Goal: Complete application form

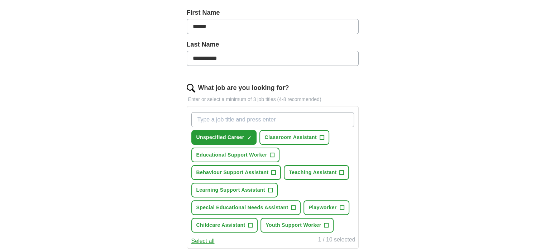
scroll to position [177, 0]
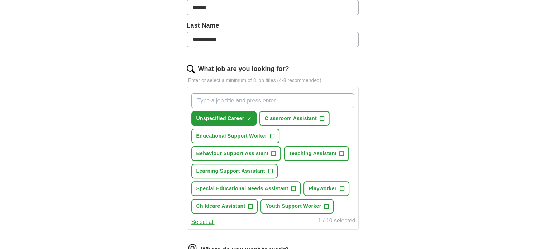
click at [298, 118] on span "Classroom Assistant" at bounding box center [291, 119] width 52 height 8
click at [303, 151] on span "Teaching Assistant" at bounding box center [313, 154] width 48 height 8
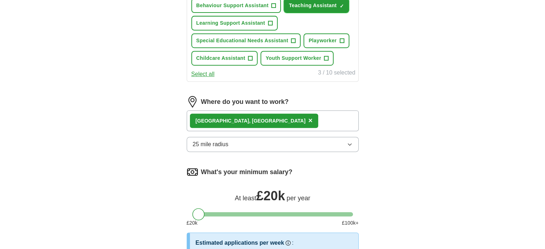
scroll to position [330, 0]
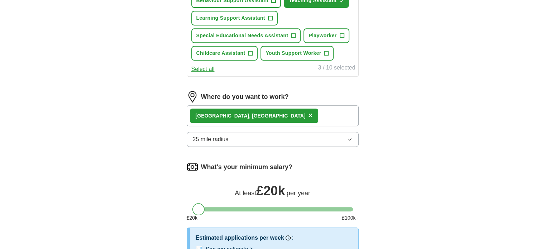
click at [350, 137] on icon "button" at bounding box center [350, 140] width 6 height 6
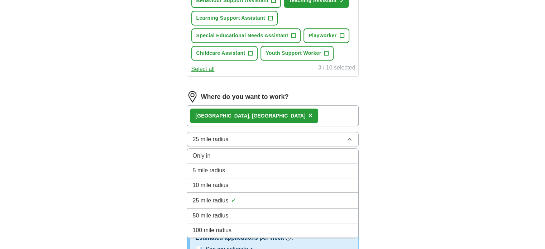
click at [285, 178] on li "10 mile radius" at bounding box center [272, 185] width 171 height 15
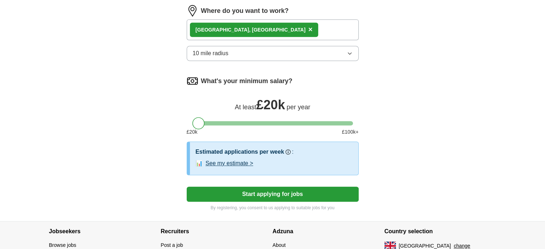
scroll to position [465, 0]
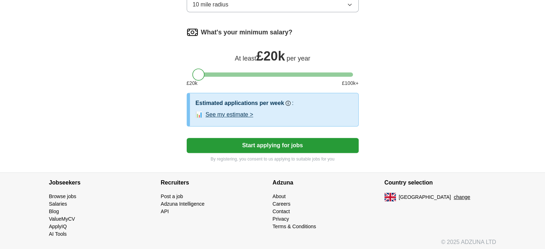
click at [289, 143] on button "Start applying for jobs" at bounding box center [273, 145] width 172 height 15
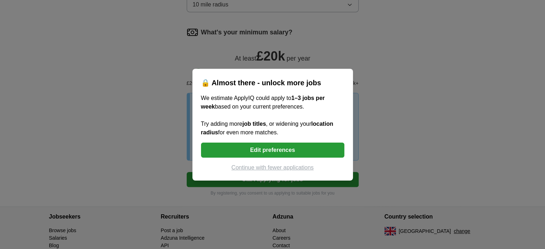
click at [281, 150] on button "Edit preferences" at bounding box center [272, 150] width 143 height 15
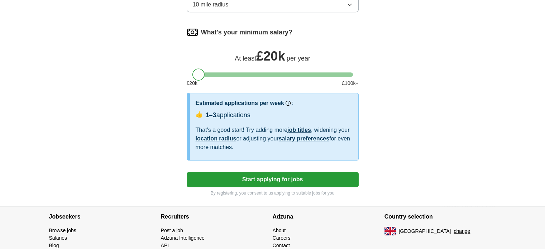
click at [287, 176] on button "Start applying for jobs" at bounding box center [273, 179] width 172 height 15
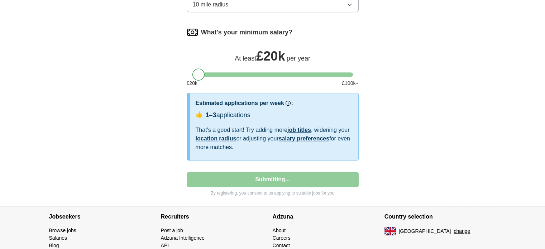
select select "**"
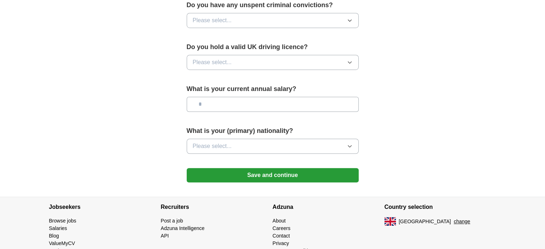
scroll to position [493, 0]
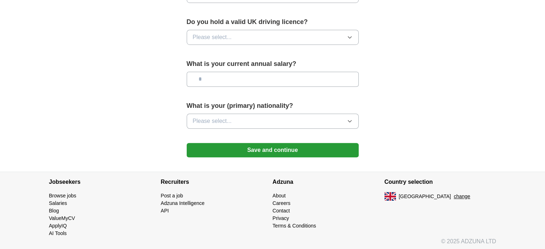
click at [351, 37] on icon "button" at bounding box center [349, 38] width 3 height 2
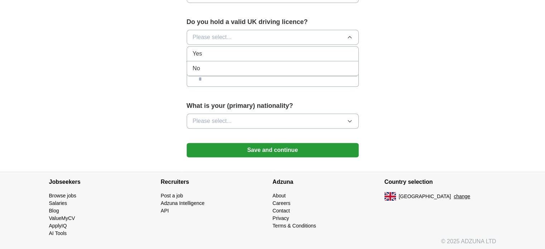
click at [328, 49] on div "Yes" at bounding box center [273, 53] width 160 height 9
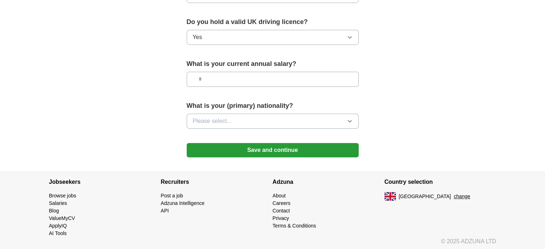
click at [348, 79] on input "text" at bounding box center [273, 79] width 172 height 15
click at [350, 120] on icon "button" at bounding box center [349, 121] width 3 height 2
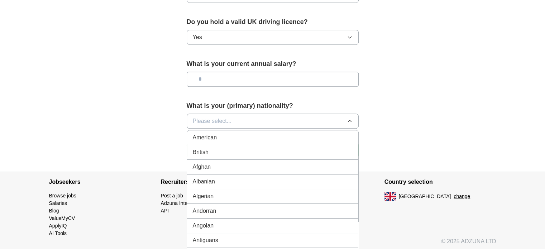
scroll to position [125, 0]
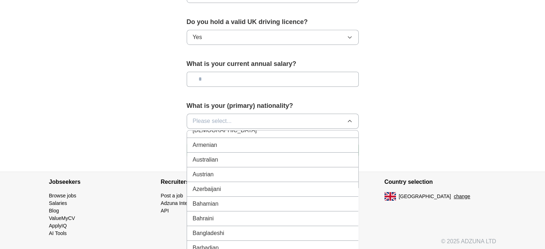
click at [292, 186] on div "Azerbaijani" at bounding box center [273, 189] width 160 height 9
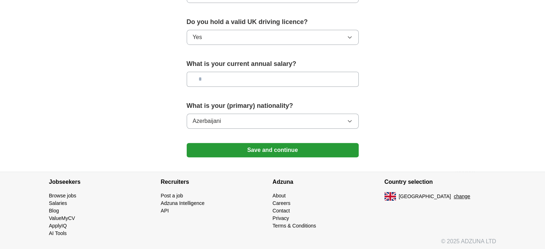
click at [232, 117] on button "Azerbaijani" at bounding box center [273, 121] width 172 height 15
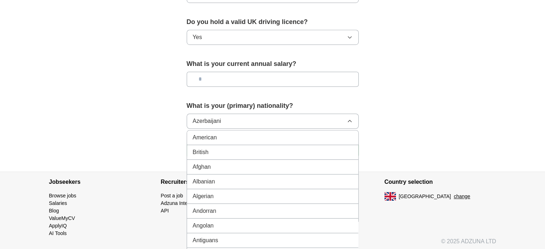
scroll to position [275, 0]
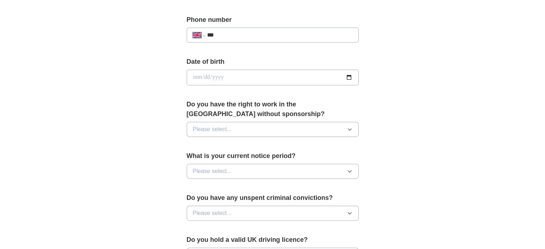
click at [351, 129] on icon "button" at bounding box center [349, 130] width 3 height 2
click at [327, 145] on div "Yes" at bounding box center [273, 146] width 160 height 9
click at [349, 75] on input "date" at bounding box center [273, 78] width 172 height 16
click at [348, 76] on input "**********" at bounding box center [273, 78] width 172 height 16
type input "**********"
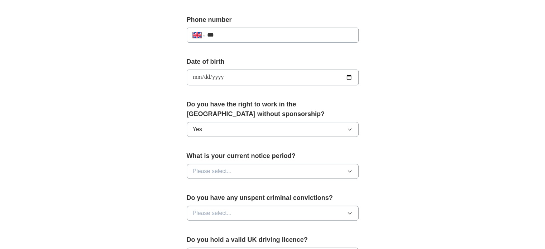
click at [277, 185] on form "**********" at bounding box center [273, 132] width 172 height 502
click at [349, 214] on icon "button" at bounding box center [350, 213] width 6 height 6
click at [328, 241] on div "No" at bounding box center [273, 244] width 160 height 9
click at [232, 31] on input "***" at bounding box center [280, 35] width 146 height 9
type input "**********"
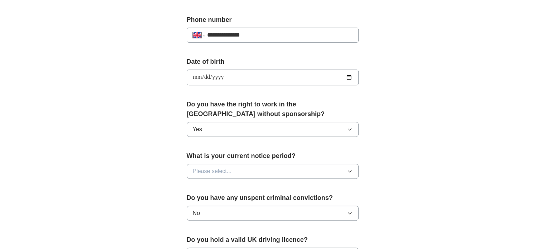
click at [350, 169] on icon "button" at bounding box center [350, 171] width 6 height 6
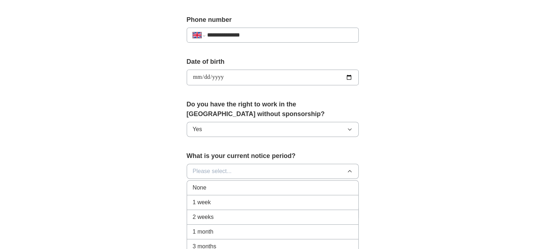
click at [331, 185] on div "None" at bounding box center [273, 188] width 160 height 9
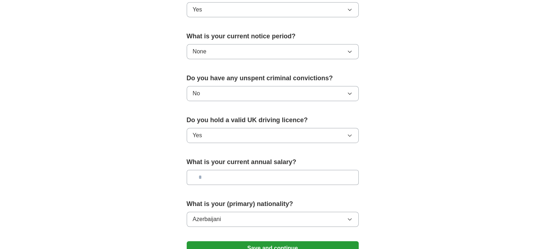
scroll to position [428, 0]
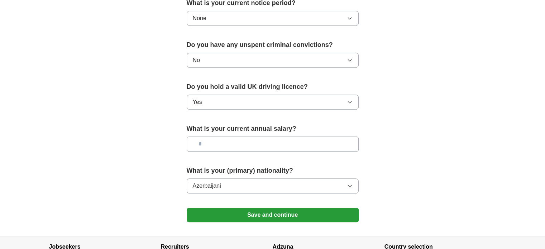
click at [348, 185] on icon "button" at bounding box center [350, 186] width 6 height 6
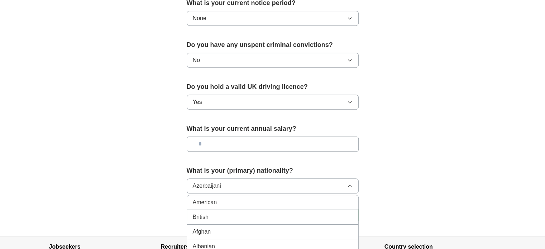
click at [332, 213] on div "British" at bounding box center [273, 217] width 160 height 9
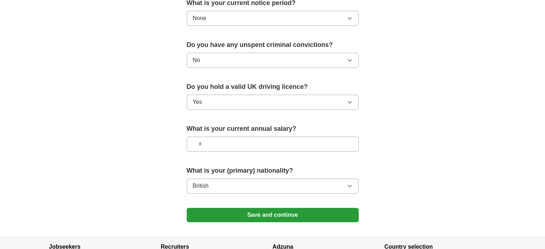
click at [214, 140] on input "text" at bounding box center [273, 144] width 172 height 15
type input "**"
click at [252, 212] on button "Save and continue" at bounding box center [273, 215] width 172 height 14
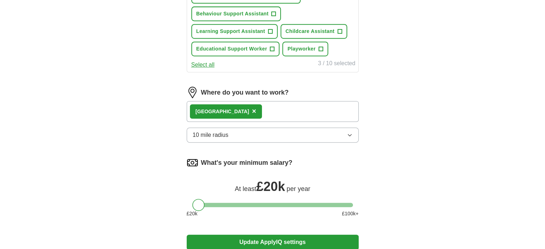
scroll to position [358, 0]
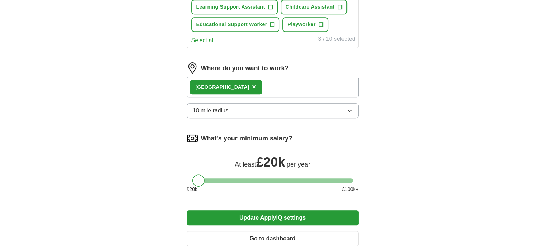
click at [198, 177] on div at bounding box center [198, 181] width 12 height 12
click at [214, 179] on div at bounding box center [272, 180] width 161 height 4
click at [192, 179] on div at bounding box center [272, 180] width 161 height 4
click at [249, 215] on button "Update ApplyIQ settings" at bounding box center [273, 217] width 172 height 15
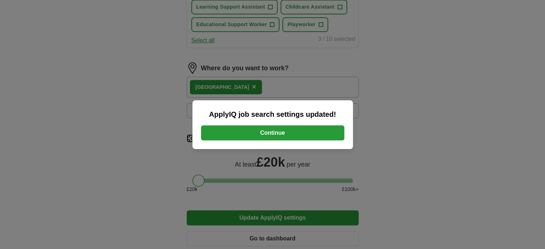
click at [272, 130] on button "Continue" at bounding box center [272, 132] width 143 height 15
